Goal: Transaction & Acquisition: Purchase product/service

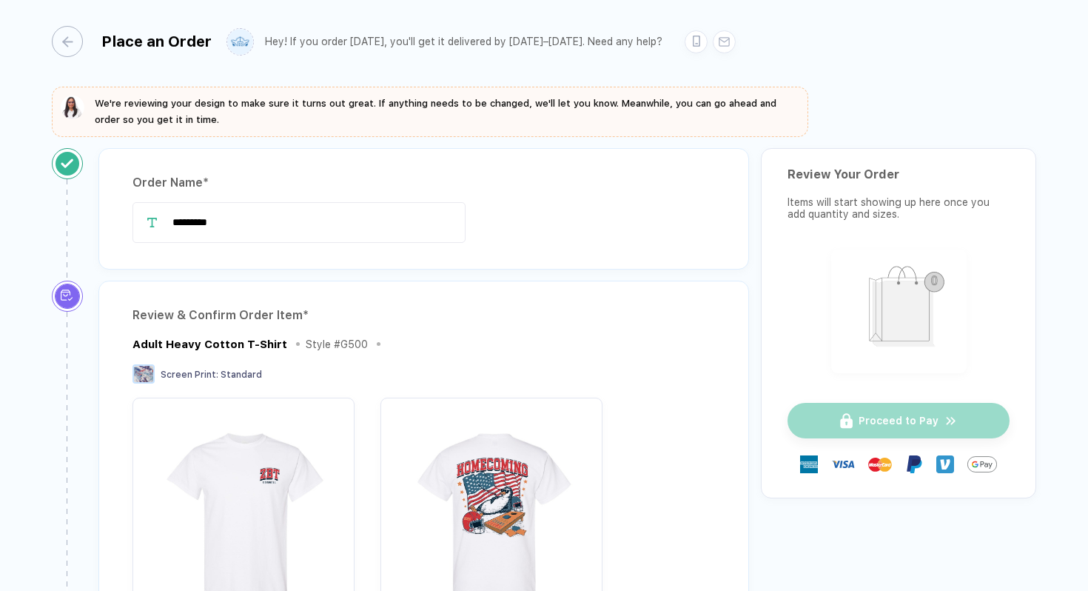
scroll to position [10, 0]
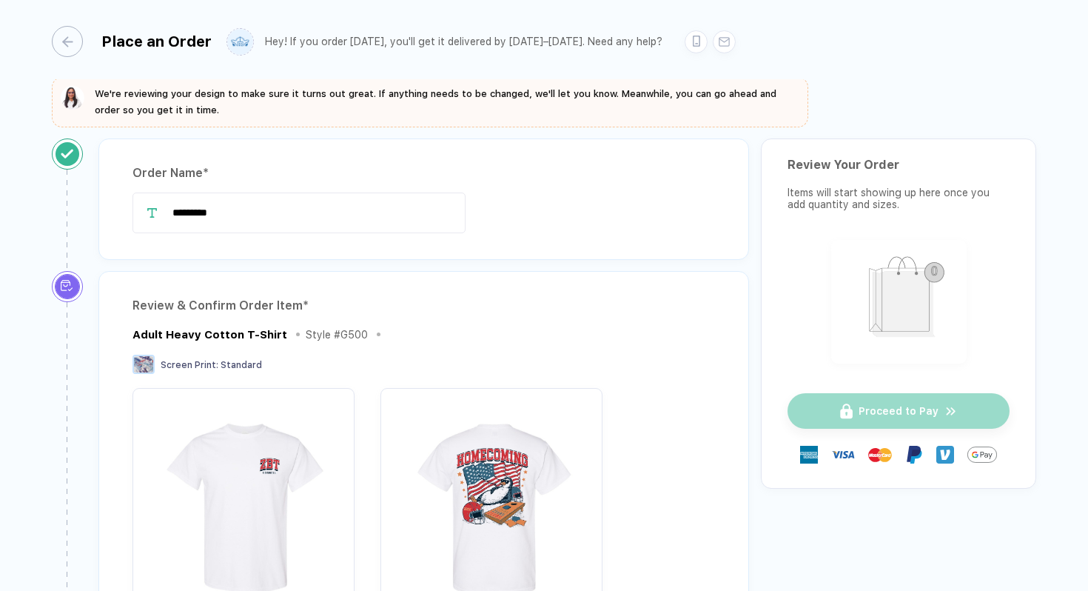
click at [266, 235] on div "*********" at bounding box center [424, 214] width 583 height 44
drag, startPoint x: 262, startPoint y: 219, endPoint x: 142, endPoint y: 216, distance: 120.0
click at [142, 217] on div "*********" at bounding box center [424, 212] width 583 height 41
type input "**********"
click at [338, 284] on div "Review & Confirm Order Item * Adult Heavy Cotton T-Shirt Style # G500 Screen Pr…" at bounding box center [423, 556] width 651 height 570
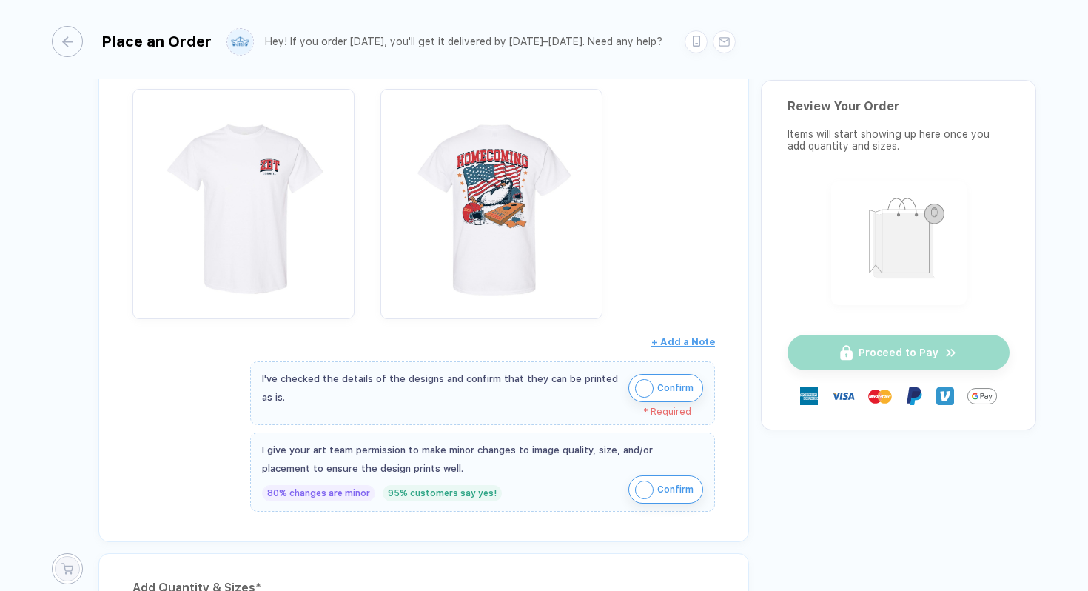
scroll to position [318, 0]
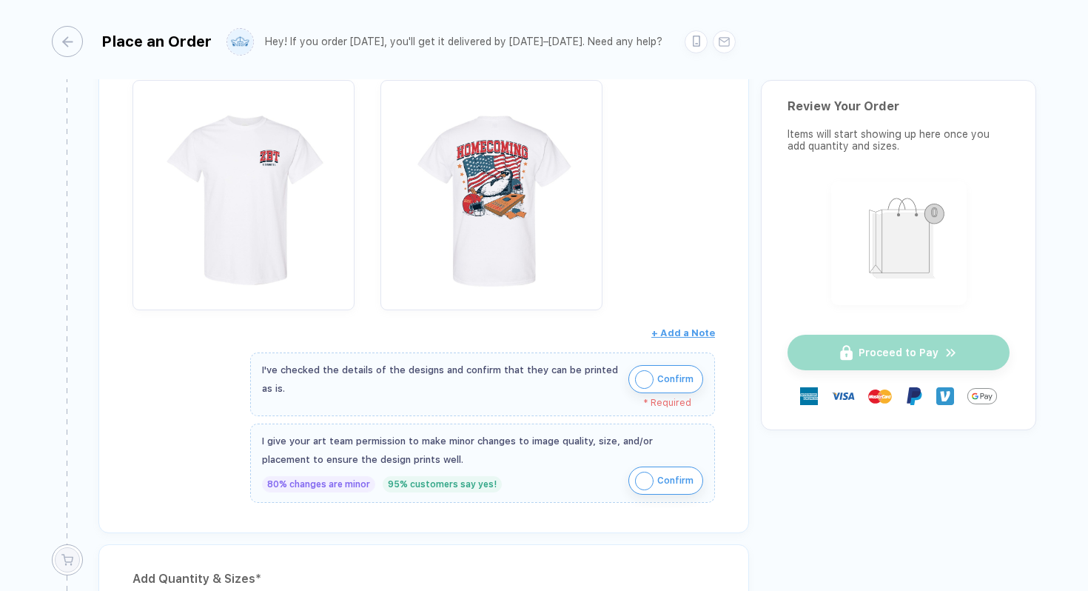
click at [318, 483] on div "80% changes are minor" at bounding box center [318, 484] width 113 height 16
click at [639, 378] on img "button" at bounding box center [644, 379] width 19 height 19
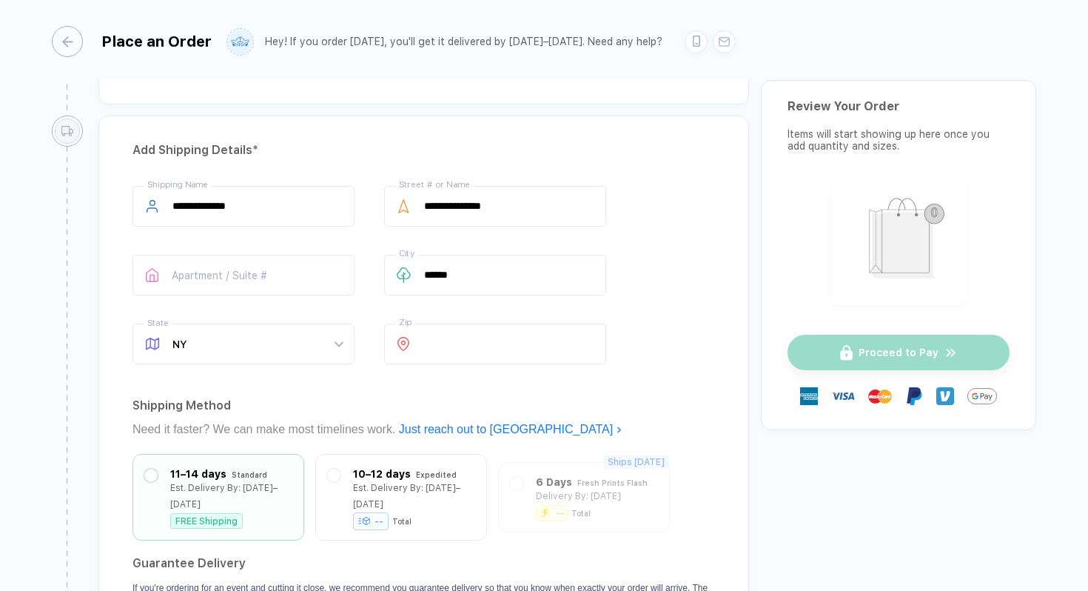
scroll to position [996, 0]
drag, startPoint x: 245, startPoint y: 204, endPoint x: 90, endPoint y: 204, distance: 155.5
click at [90, 204] on div "**********" at bounding box center [424, 415] width 674 height 600
type input "**********"
drag, startPoint x: 517, startPoint y: 197, endPoint x: 385, endPoint y: 195, distance: 132.5
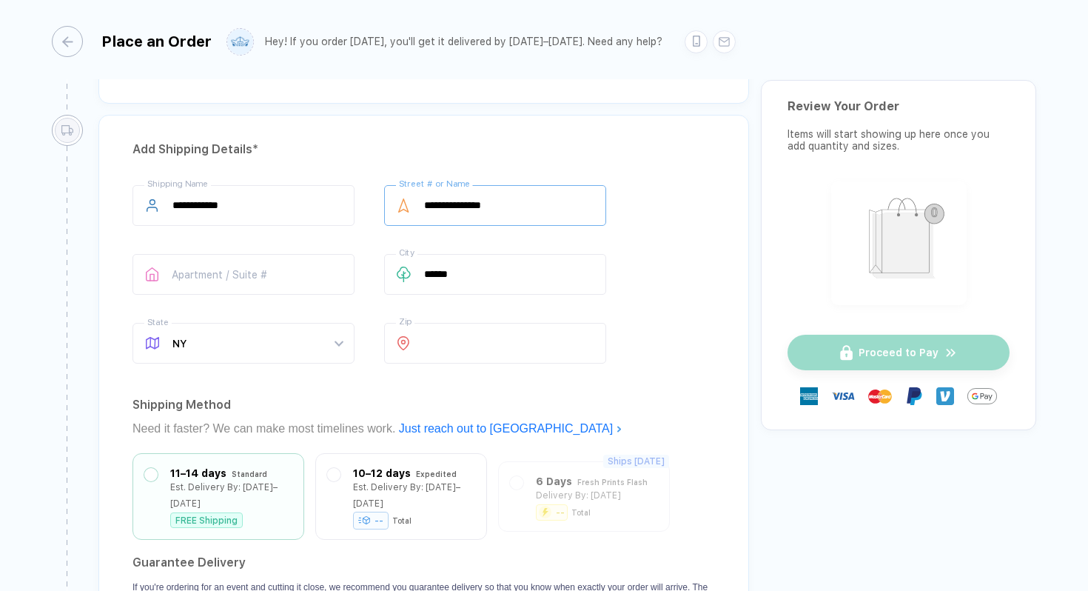
click at [385, 195] on div "**********" at bounding box center [495, 205] width 222 height 41
type input "**********"
click at [385, 483] on div "Est. Delivery By: [DATE]–[DATE]" at bounding box center [414, 491] width 122 height 33
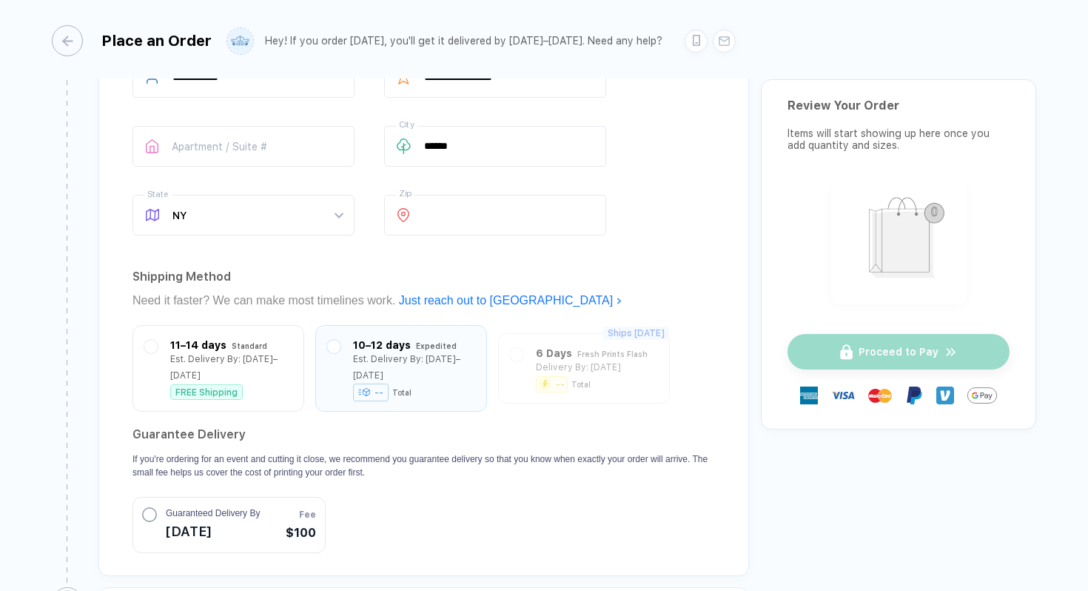
scroll to position [1136, 0]
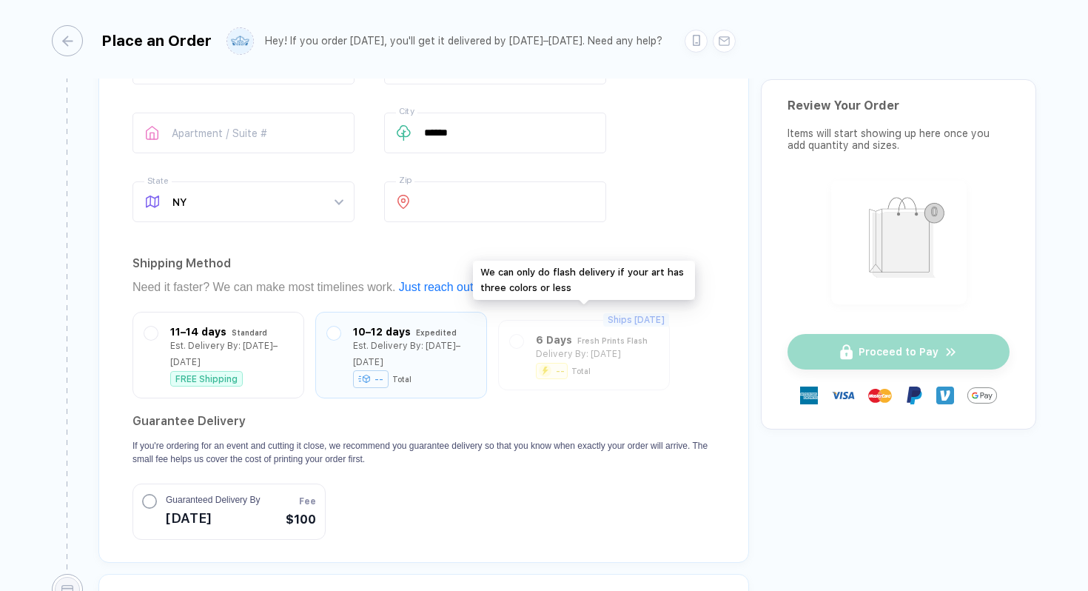
click at [578, 350] on div "Ships [DATE] 6 Days Fresh Prints Flash Delivery By: [DATE] -- Total" at bounding box center [584, 355] width 172 height 70
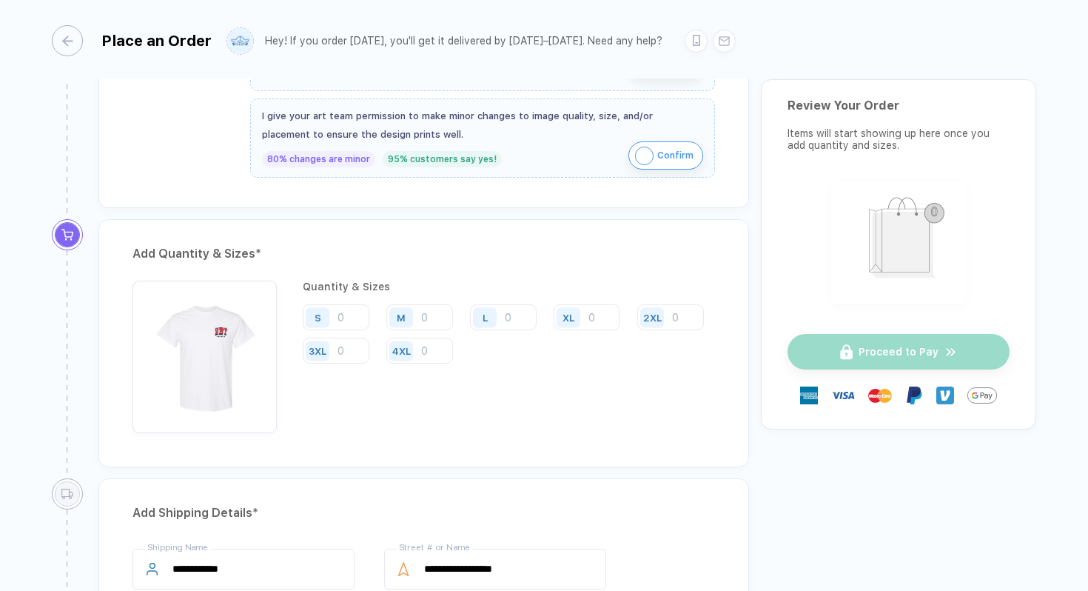
scroll to position [540, 0]
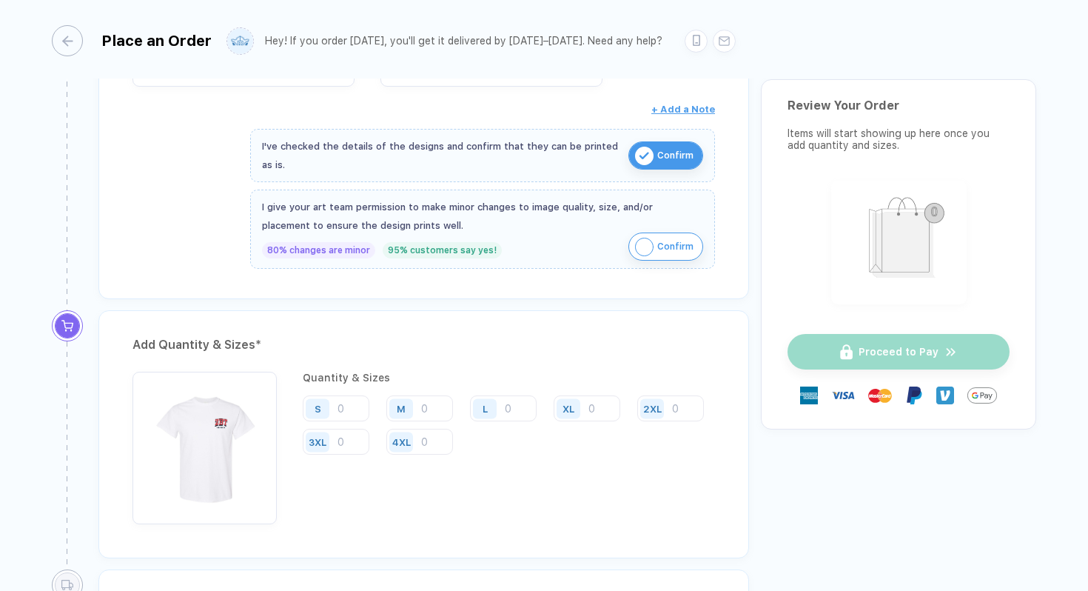
click at [642, 246] on img "button" at bounding box center [644, 247] width 19 height 19
click at [600, 401] on input "number" at bounding box center [587, 408] width 67 height 26
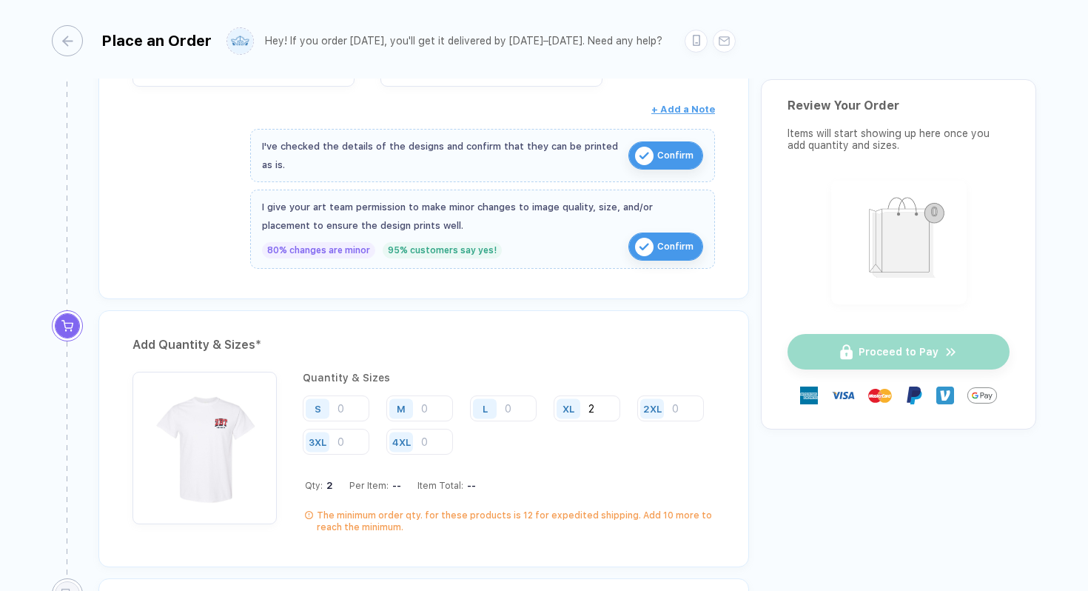
type input "2"
click at [631, 442] on div "S M L XL 2 2XL 3XL 4XL" at bounding box center [509, 425] width 412 height 61
click at [516, 399] on input "number" at bounding box center [503, 408] width 67 height 26
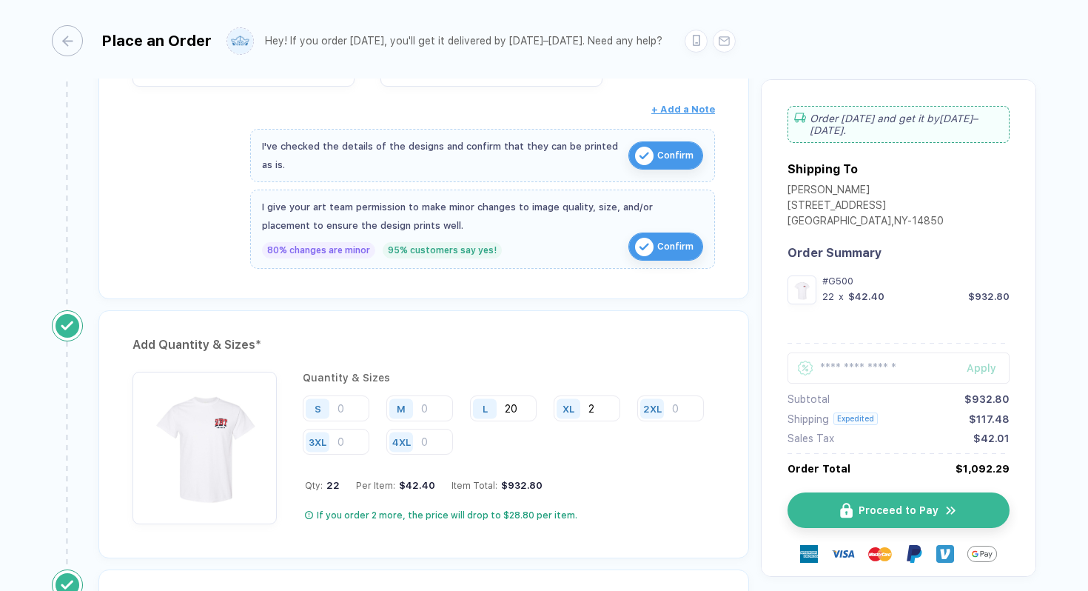
type input "20"
click at [432, 403] on input "number" at bounding box center [419, 408] width 67 height 26
click at [572, 446] on div "S M 18 L 20 XL 2 2XL 3XL 4XL" at bounding box center [509, 425] width 412 height 61
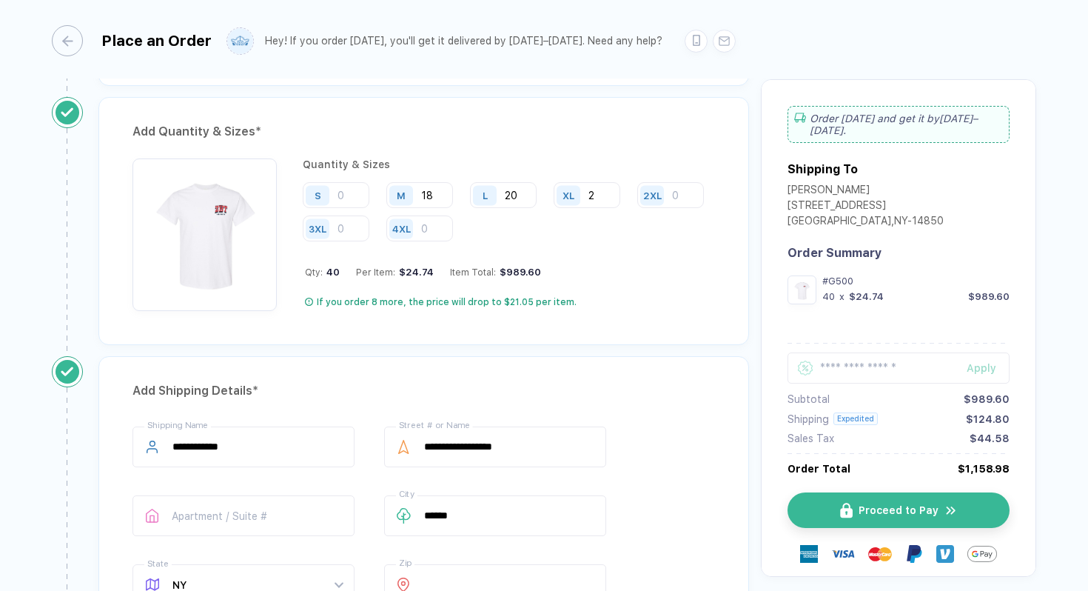
scroll to position [745, 0]
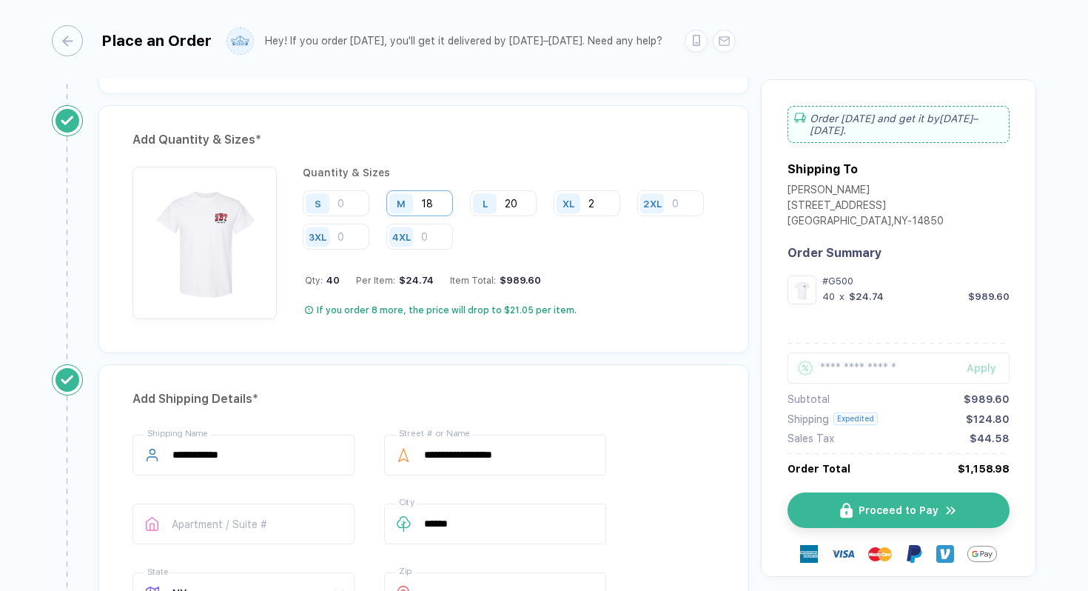
click at [448, 201] on input "18" at bounding box center [419, 203] width 67 height 26
type input "19"
click at [612, 298] on div "Quantity & Sizes S M 19 L 20 XL 2 2XL 3XL 4XL Qty: 41 Per Item: $24.59 Item Tot…" at bounding box center [509, 243] width 412 height 153
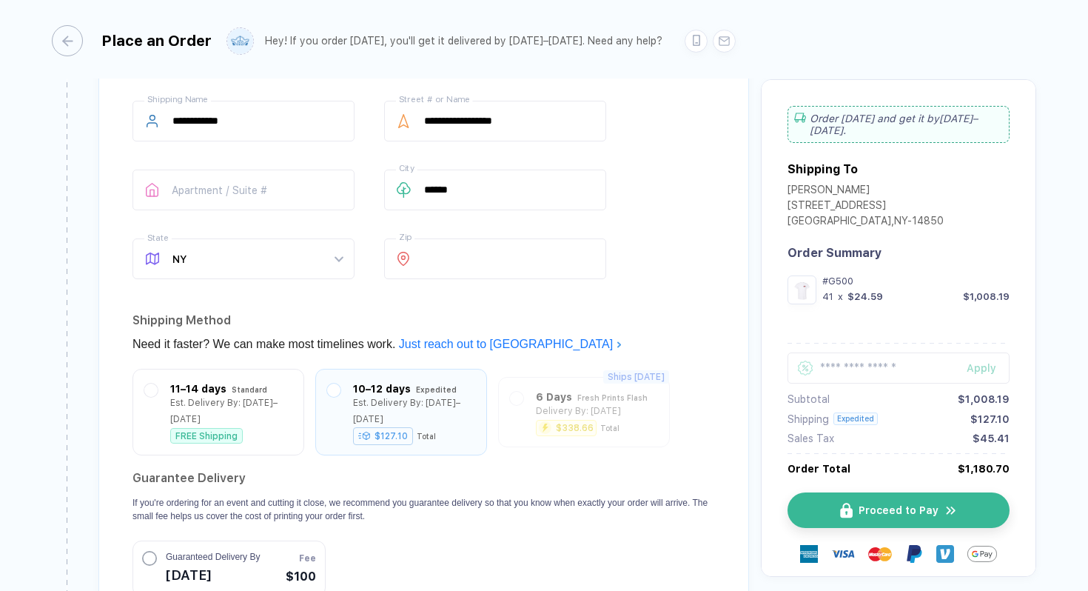
scroll to position [1089, 0]
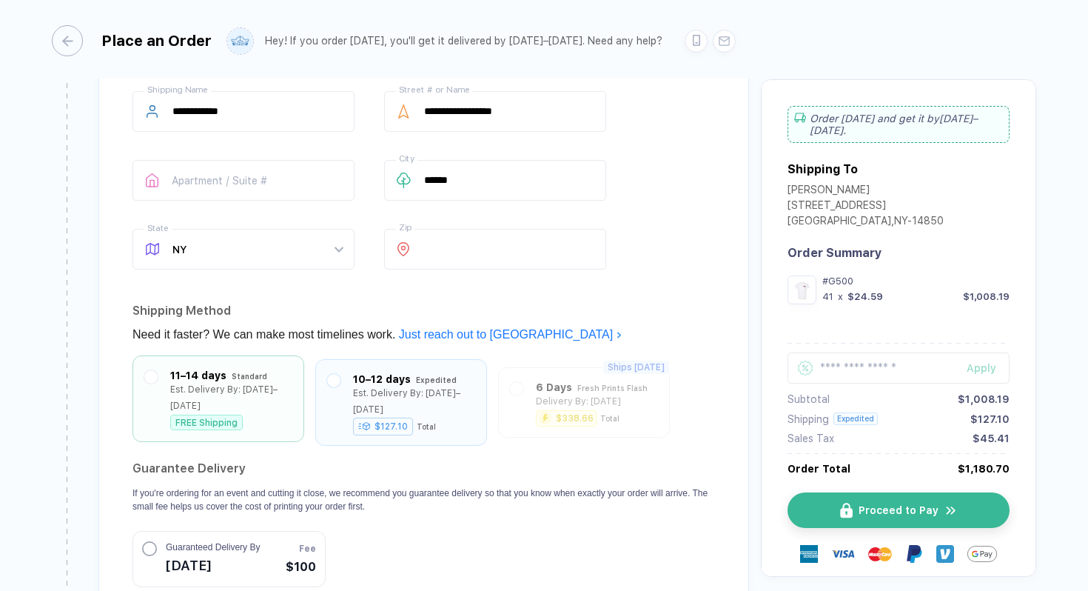
click at [240, 415] on div "FREE Shipping" at bounding box center [206, 423] width 73 height 16
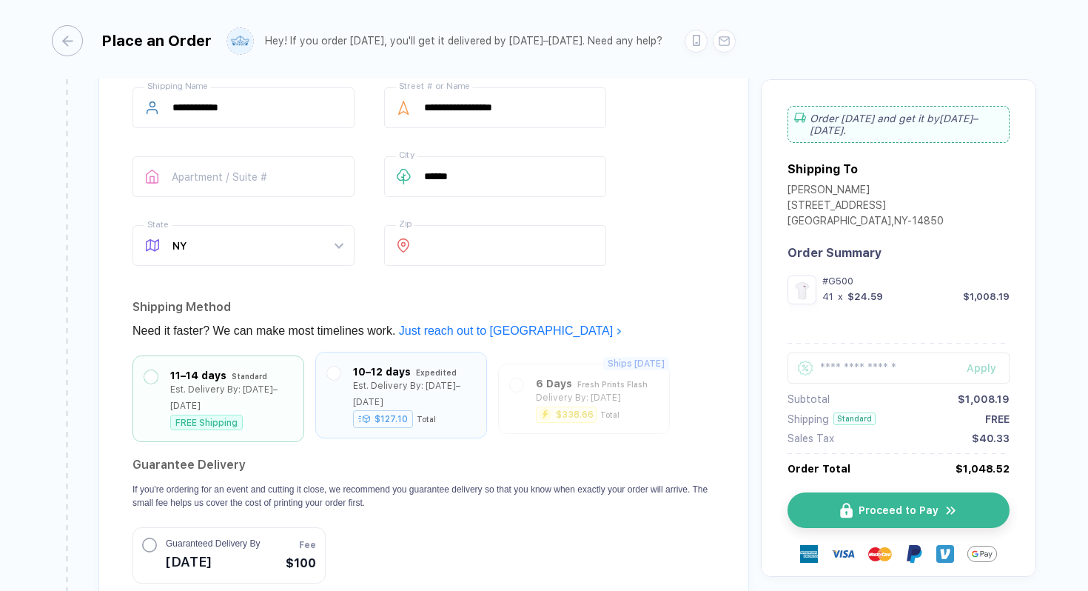
scroll to position [1095, 0]
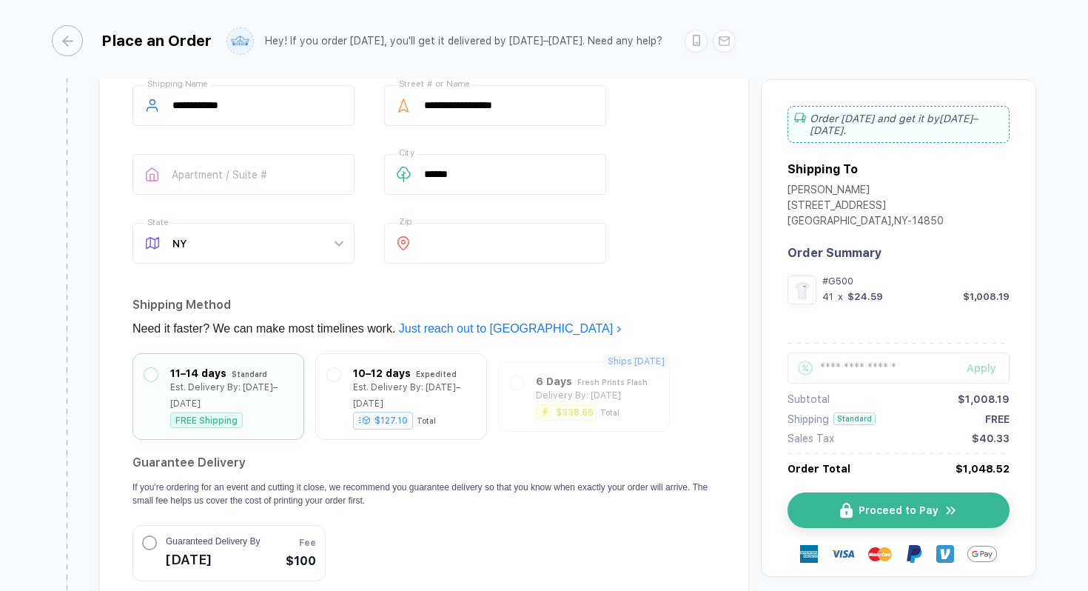
click at [449, 451] on h2 "Guarantee Delivery" at bounding box center [424, 463] width 583 height 24
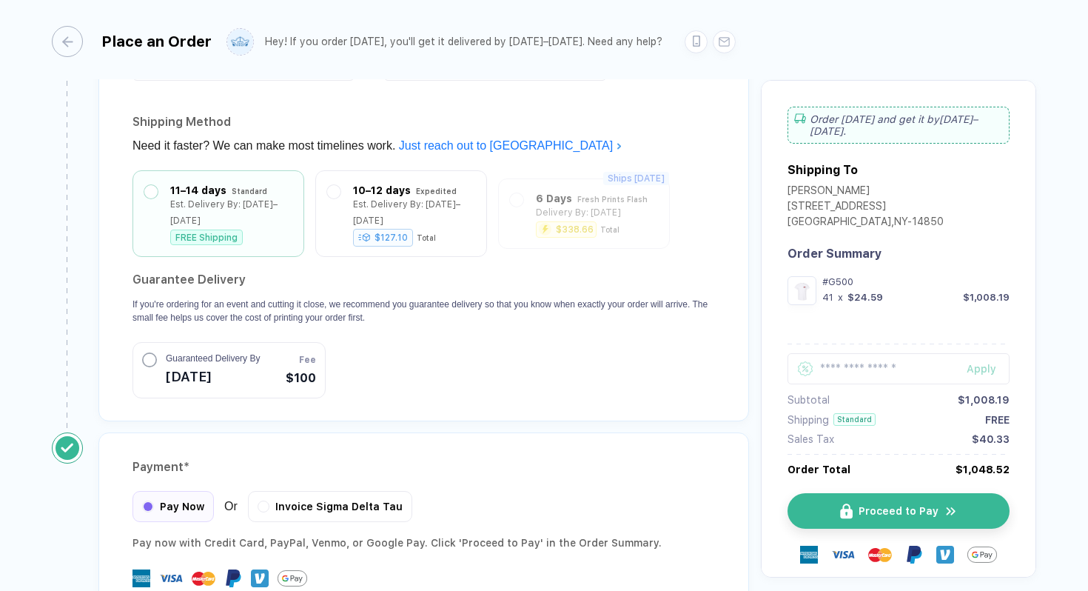
scroll to position [1273, 0]
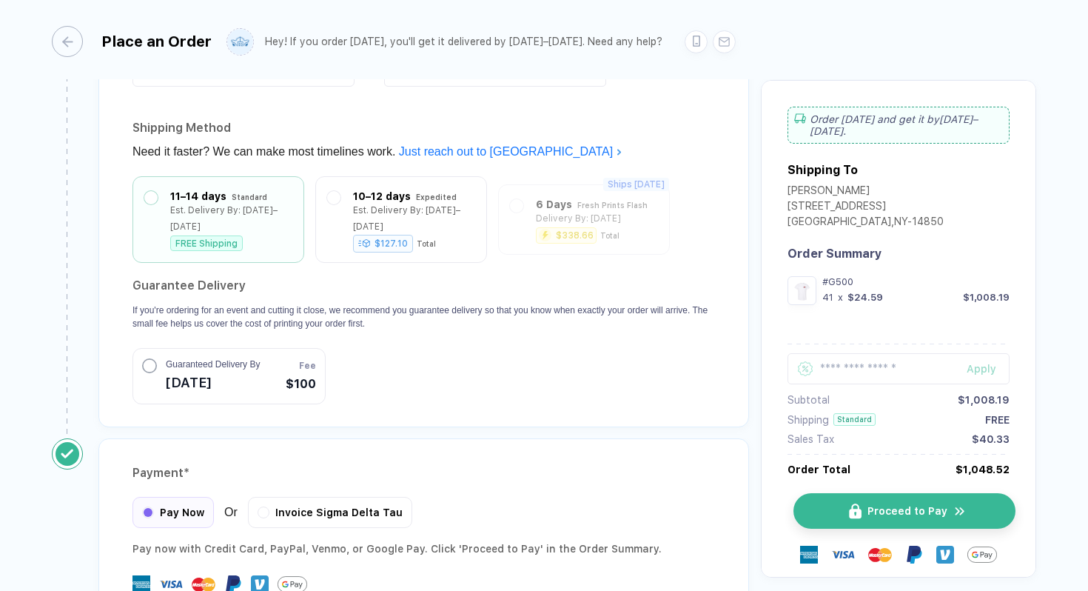
click at [834, 504] on button "Proceed to Pay" at bounding box center [905, 511] width 222 height 36
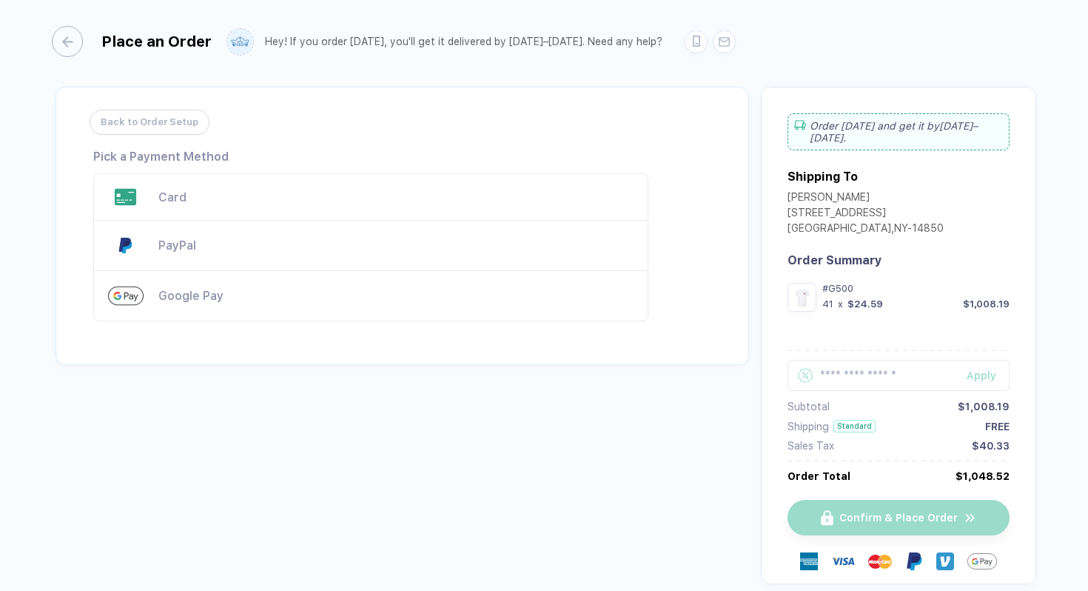
click at [333, 202] on div "Card" at bounding box center [395, 197] width 475 height 14
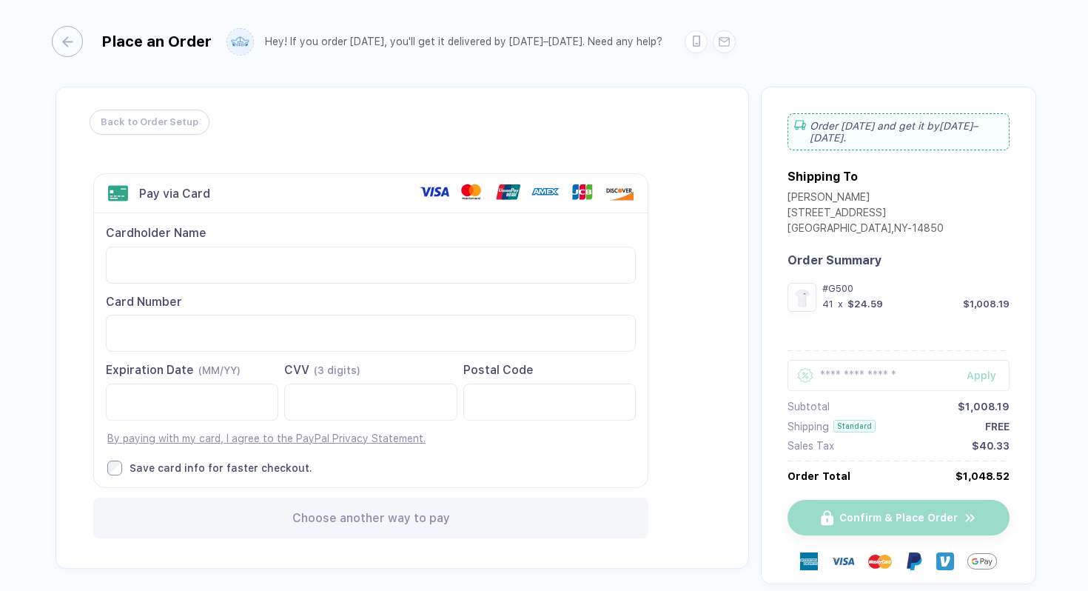
click at [283, 356] on div "Cardholder Name Card Number Expiration Date (MM/YY)" at bounding box center [371, 349] width 554 height 273
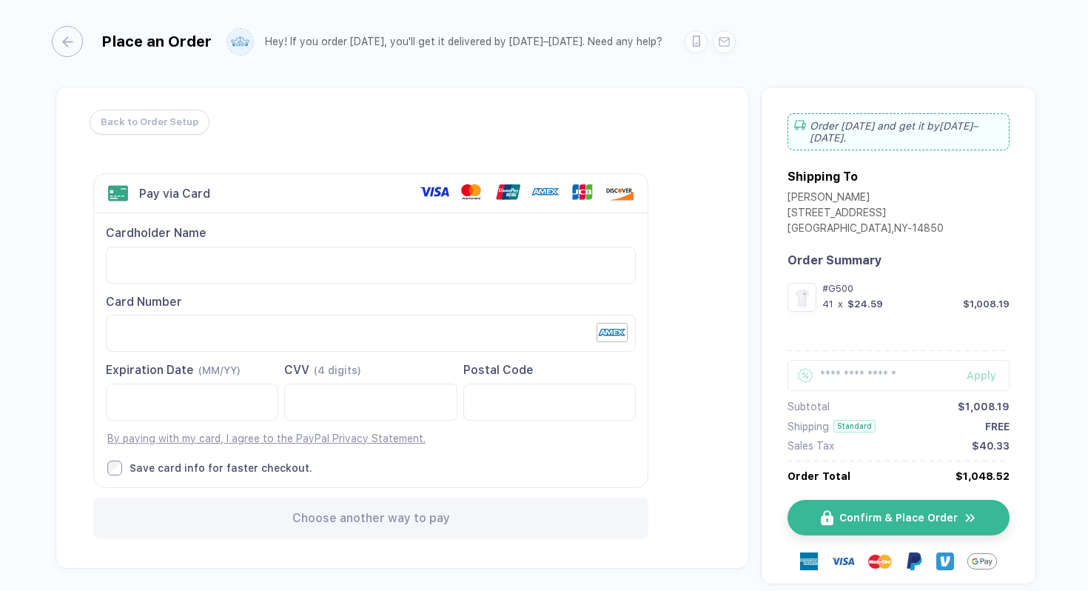
click at [698, 298] on div "Back to Order Setup Visa MasterCard Union Pay American Express JCB Discover Din…" at bounding box center [403, 328] width 694 height 482
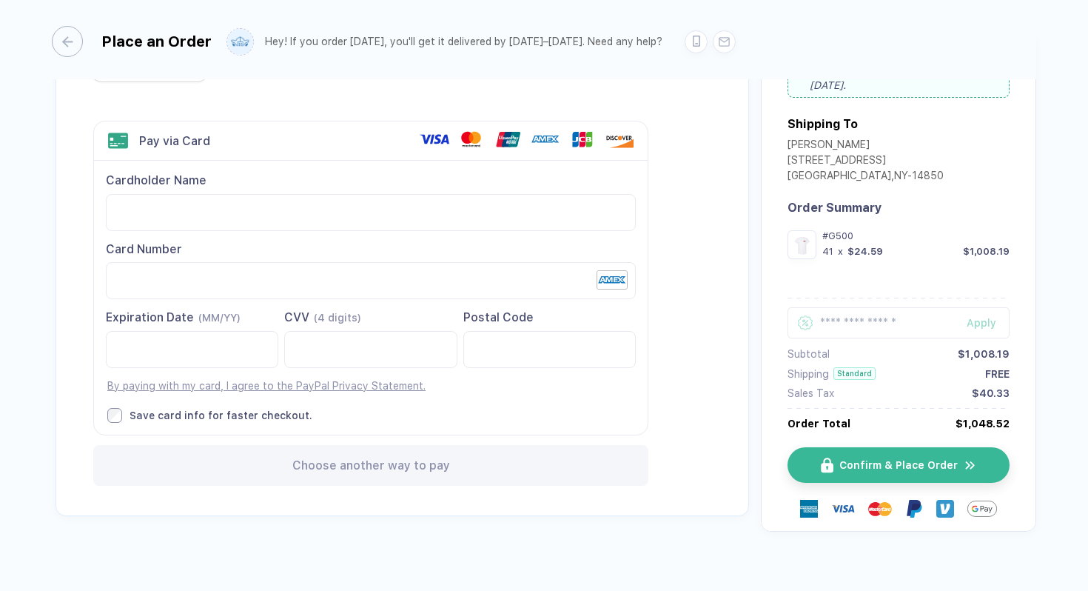
scroll to position [58, 0]
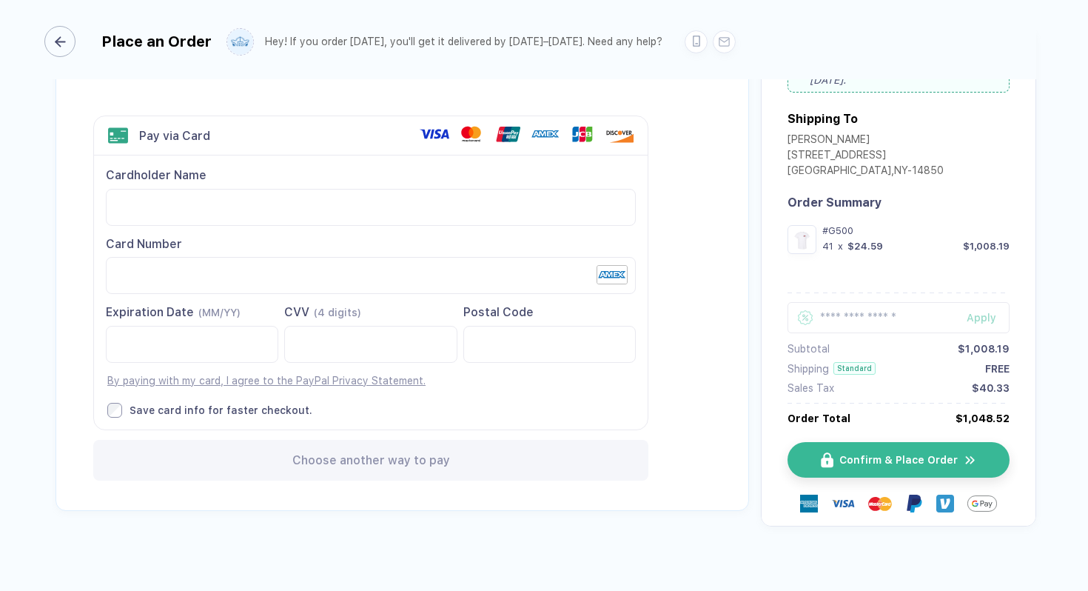
click at [67, 30] on div "button" at bounding box center [59, 41] width 31 height 31
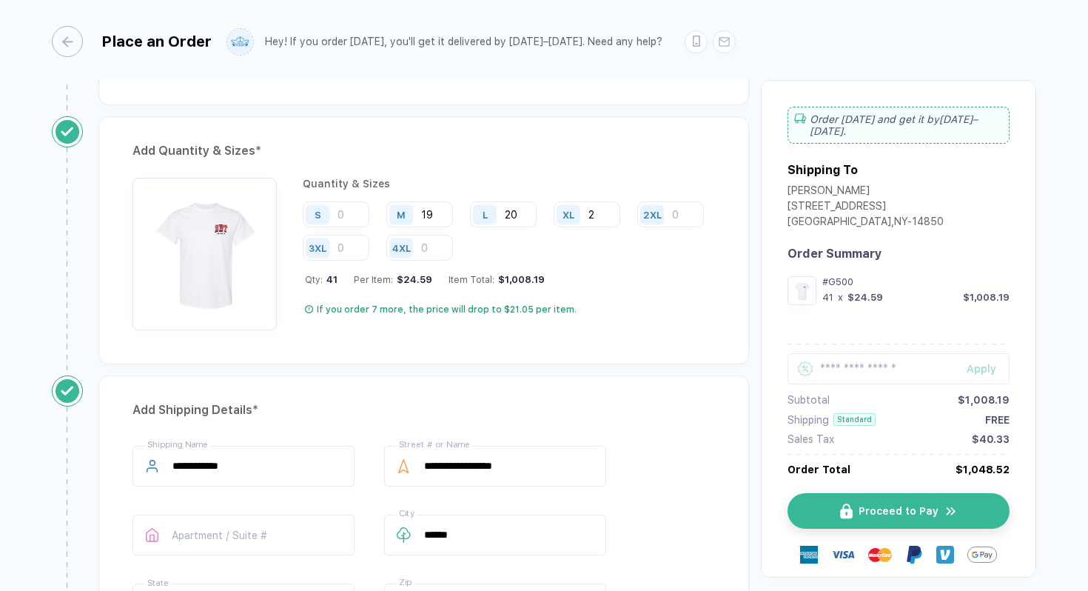
scroll to position [797, 0]
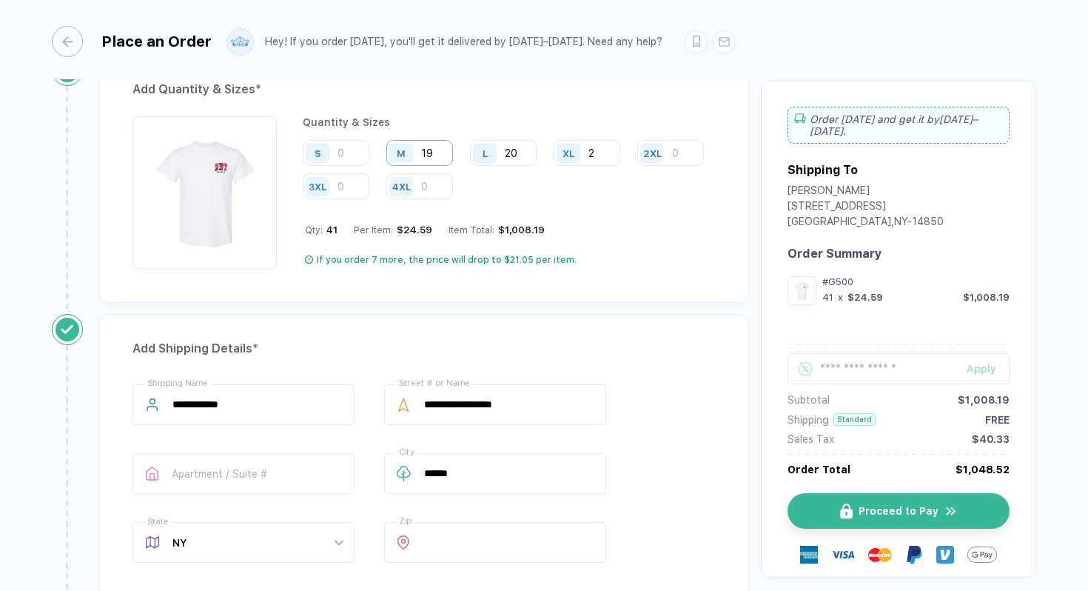
click at [436, 149] on input "19" at bounding box center [419, 153] width 67 height 26
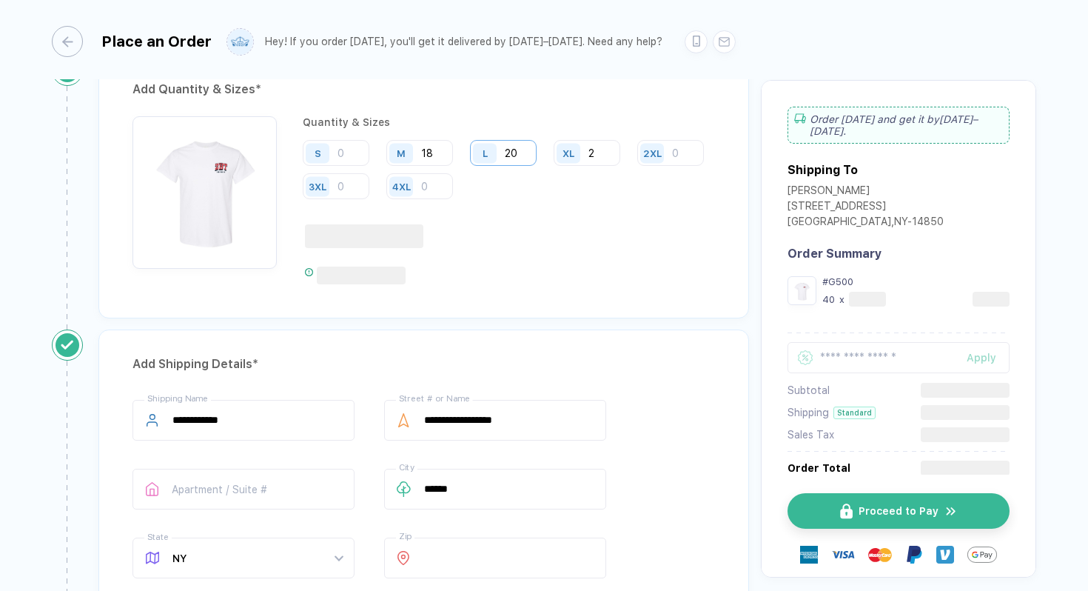
type input "18"
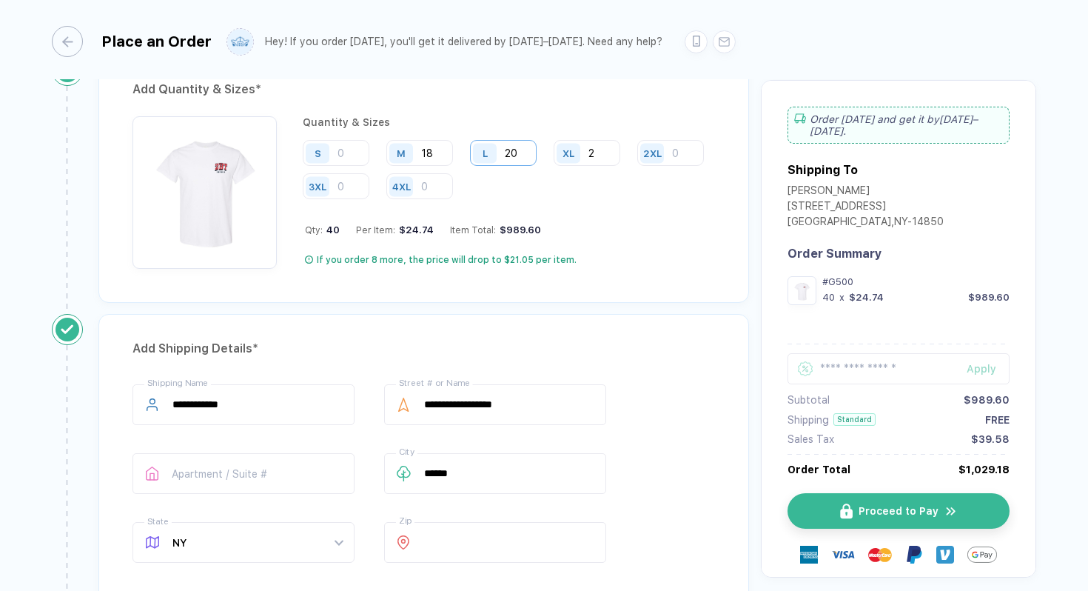
click at [523, 153] on input "20" at bounding box center [503, 153] width 67 height 26
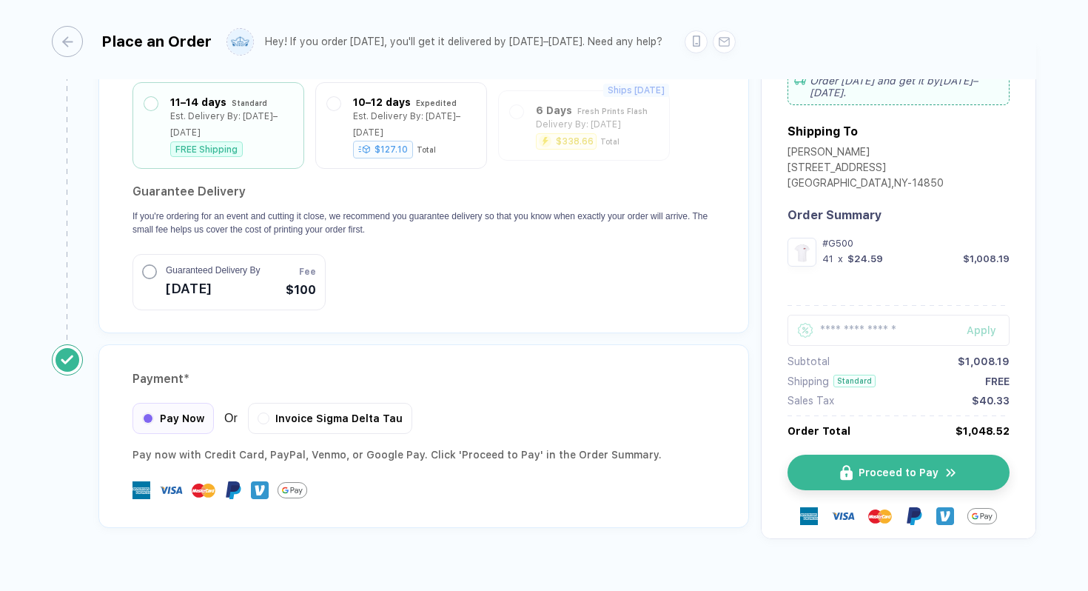
scroll to position [1376, 0]
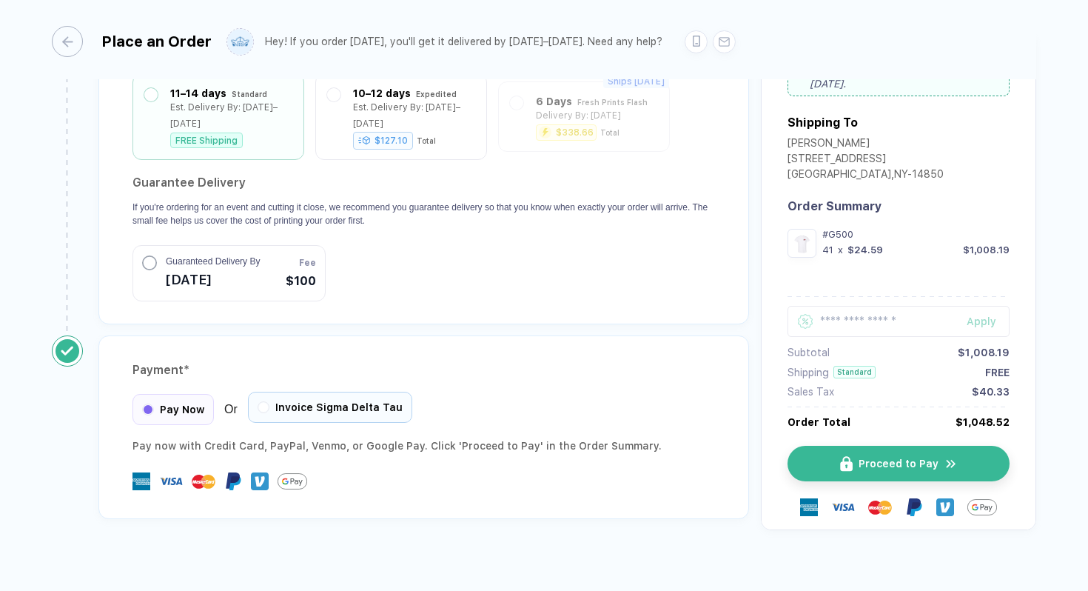
type input "21"
click at [259, 403] on div at bounding box center [263, 407] width 9 height 9
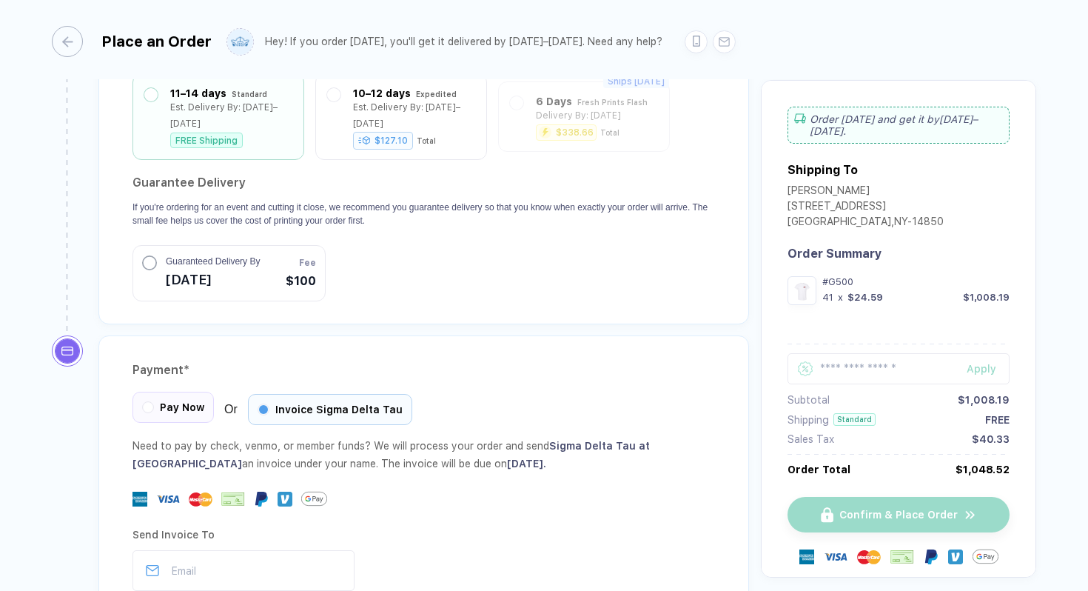
click at [164, 401] on div "Pay Now" at bounding box center [173, 407] width 81 height 31
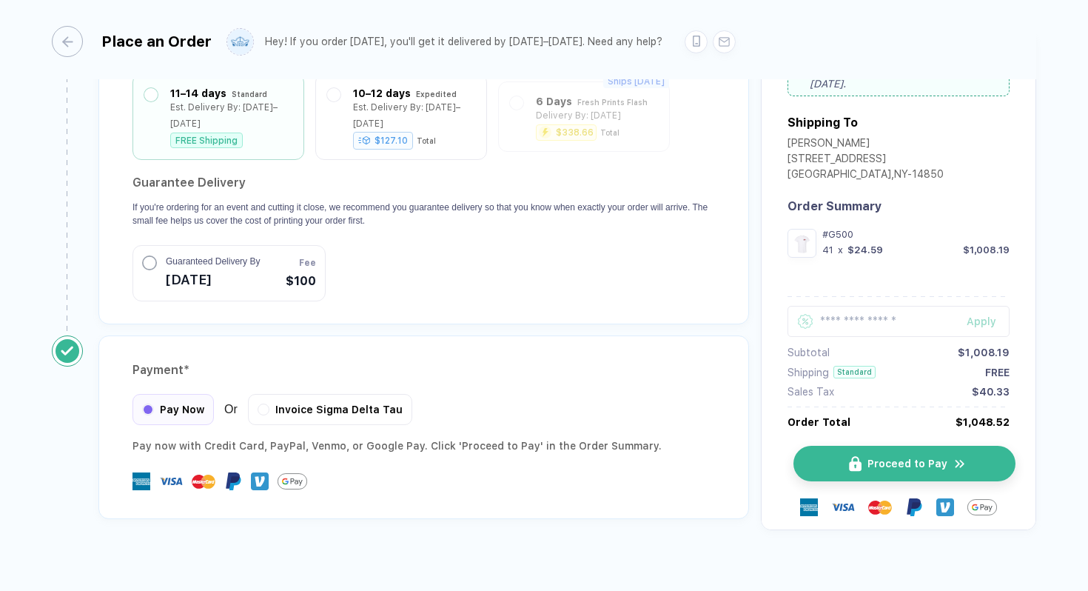
click at [804, 449] on button "Proceed to Pay" at bounding box center [905, 464] width 222 height 36
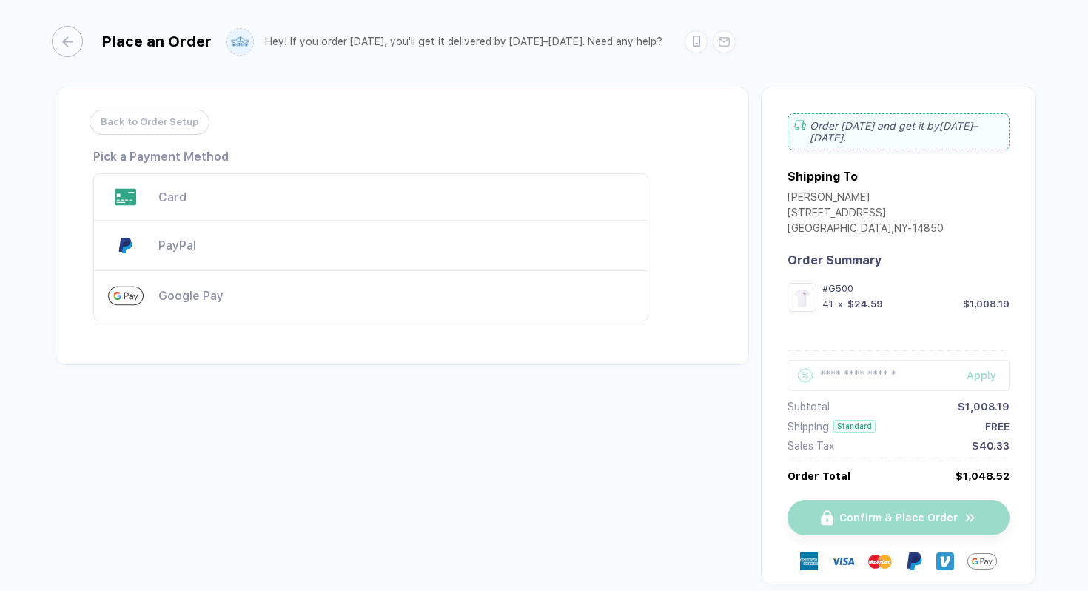
click at [431, 192] on div "Card" at bounding box center [395, 197] width 475 height 14
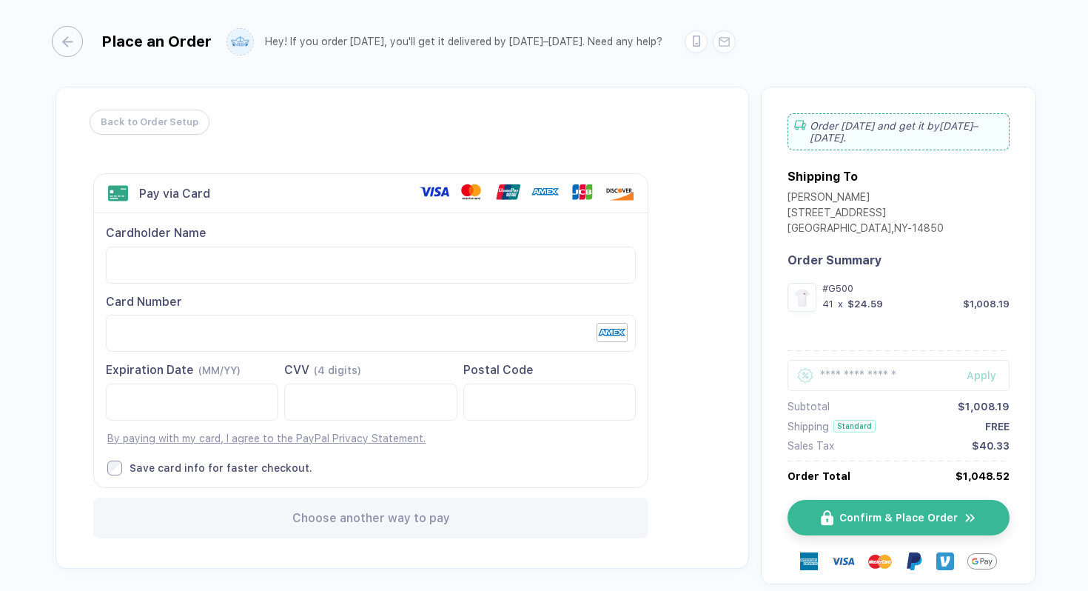
scroll to position [73, 0]
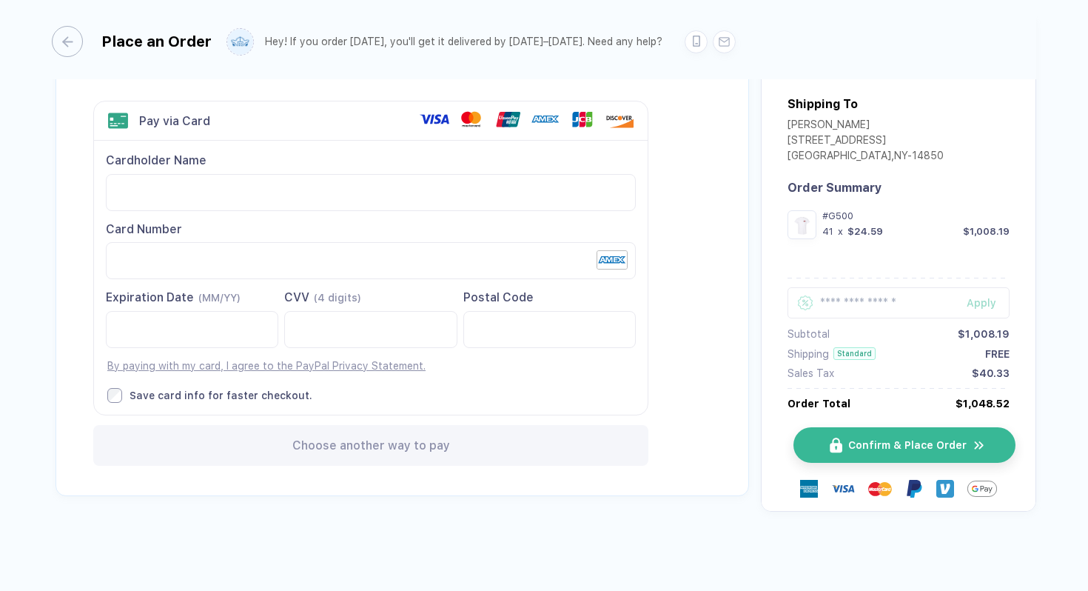
click at [822, 458] on button "Confirm & Place Order" at bounding box center [905, 445] width 222 height 36
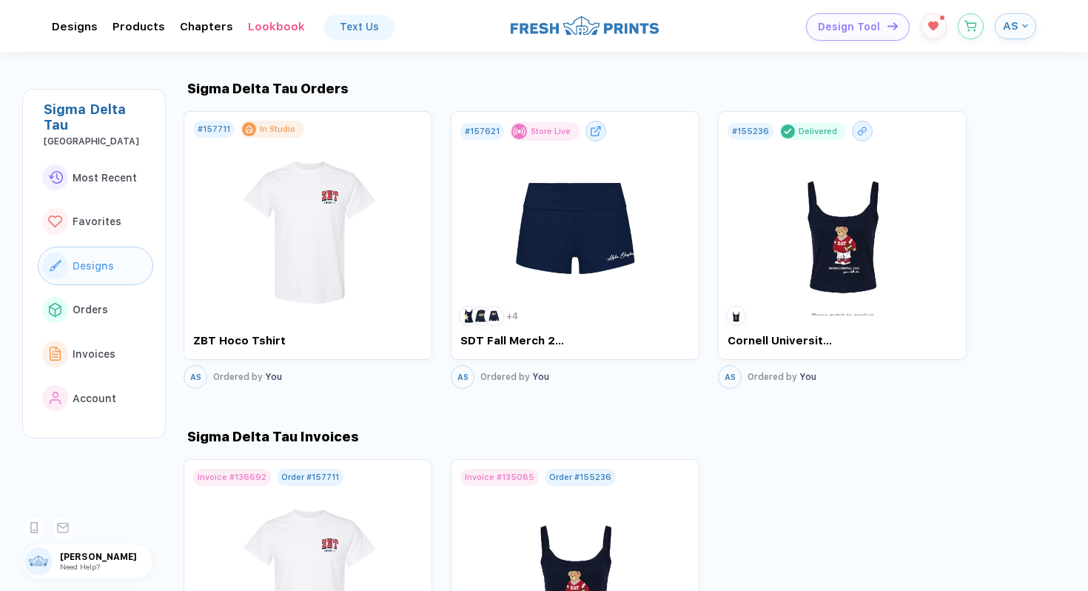
scroll to position [3189, 0]
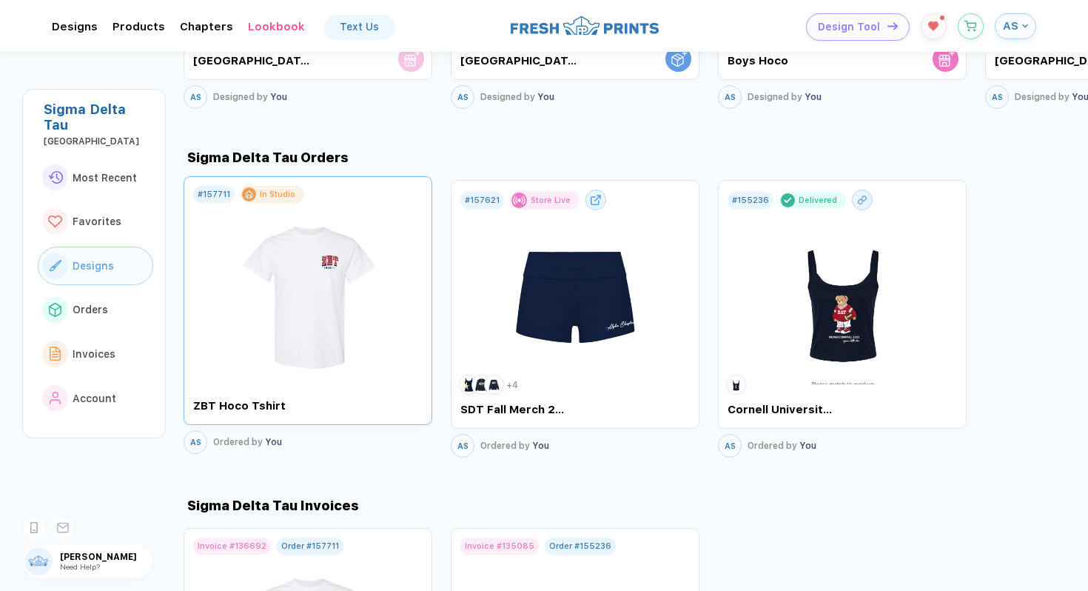
click at [364, 234] on img at bounding box center [308, 290] width 167 height 174
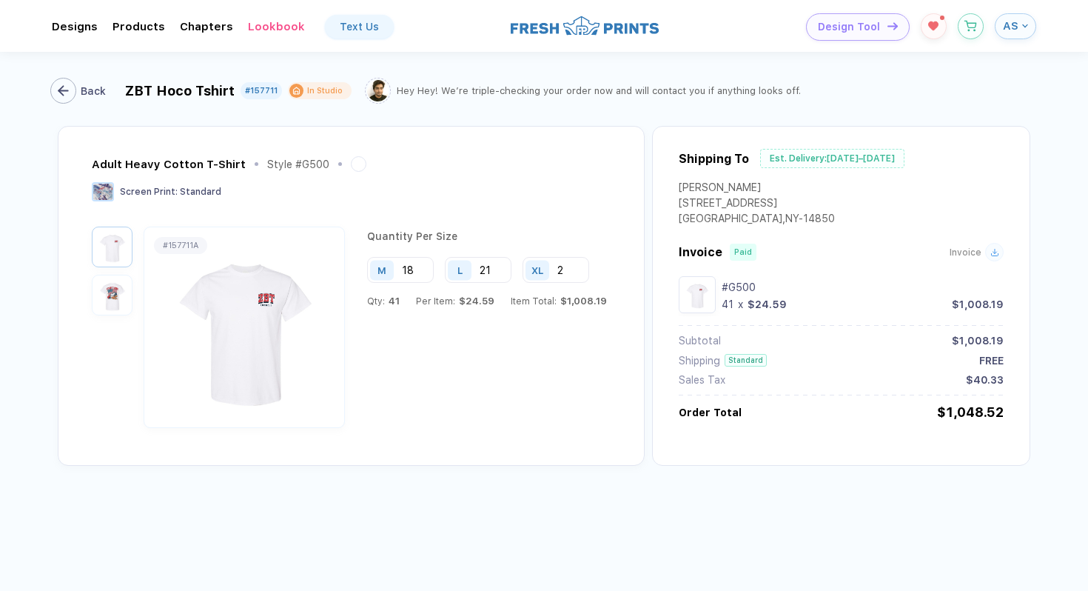
click at [70, 85] on div "button" at bounding box center [63, 91] width 26 height 26
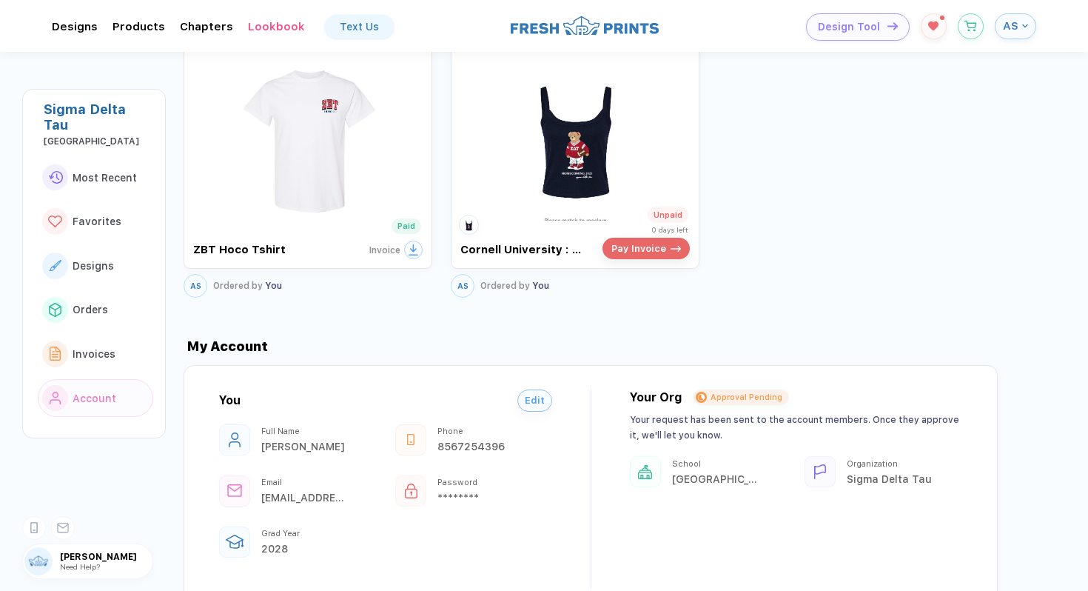
scroll to position [3653, 0]
